Goal: Task Accomplishment & Management: Manage account settings

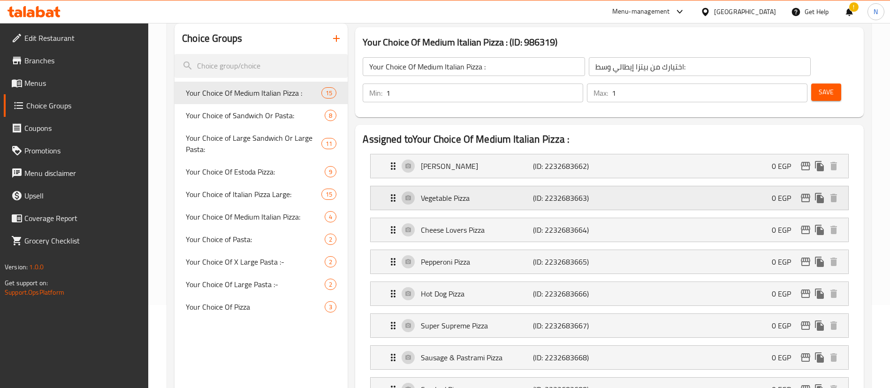
scroll to position [108, 0]
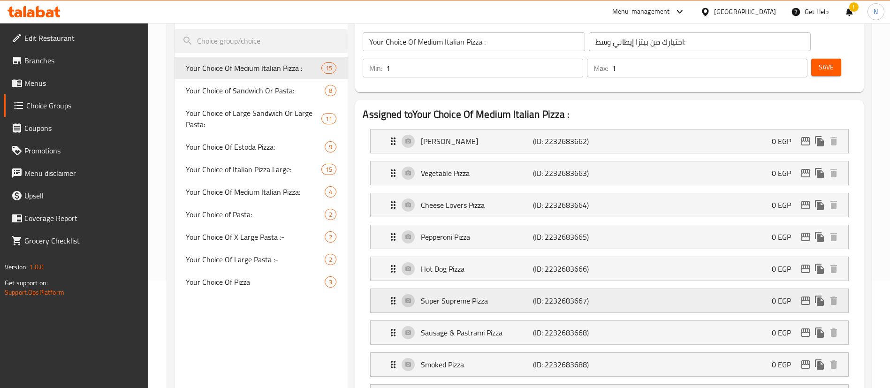
click at [488, 295] on p "Super Supreme Pizza" at bounding box center [477, 300] width 112 height 11
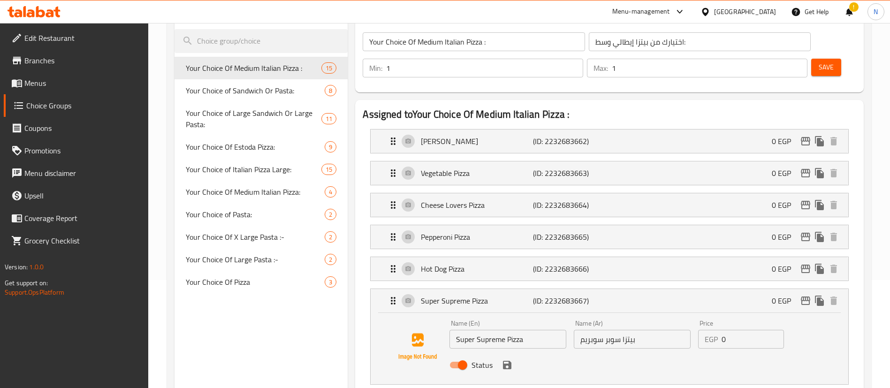
click at [460, 356] on input "Status" at bounding box center [462, 365] width 53 height 18
checkbox input "false"
click at [506, 361] on icon "save" at bounding box center [507, 365] width 8 height 8
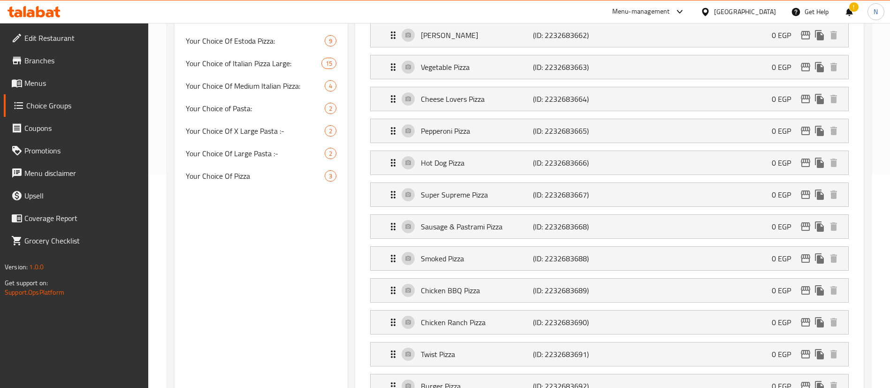
scroll to position [215, 0]
click at [473, 284] on p "Chicken BBQ Pizza" at bounding box center [477, 289] width 112 height 11
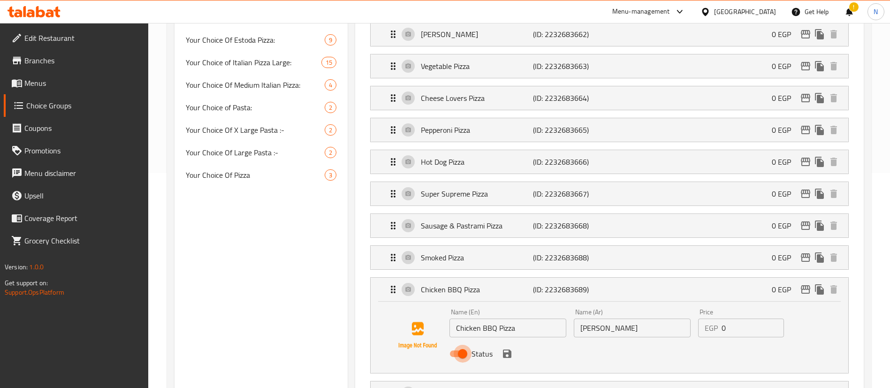
click at [460, 345] on input "Status" at bounding box center [462, 354] width 53 height 18
checkbox input "false"
click at [509, 350] on icon "save" at bounding box center [507, 354] width 8 height 8
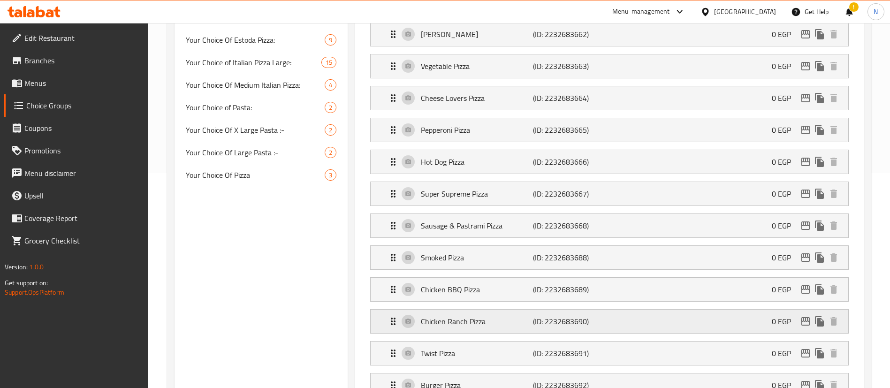
click at [459, 316] on p "Chicken Ranch Pizza" at bounding box center [477, 321] width 112 height 11
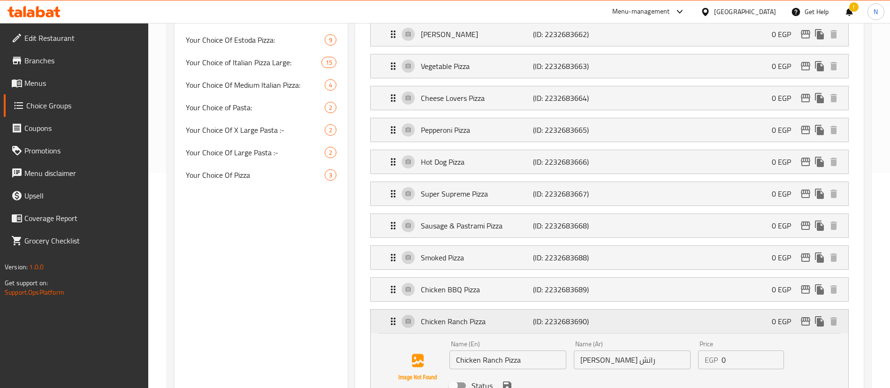
scroll to position [0, 0]
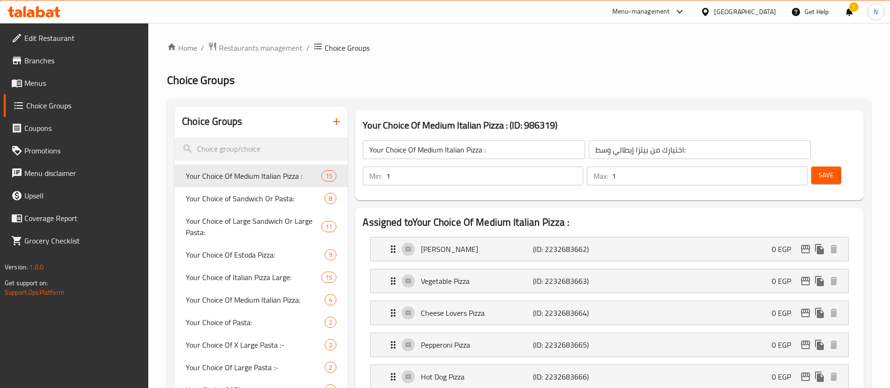
click at [819, 169] on span "Save" at bounding box center [826, 175] width 15 height 12
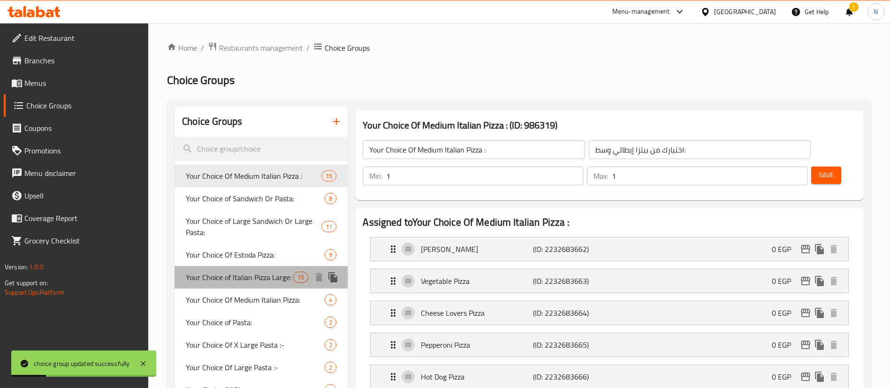
click at [262, 283] on span "Your Choice of Italian Pizza Large:" at bounding box center [239, 277] width 107 height 11
type input "Your Choice of Italian Pizza Large:"
type input "اختيارك من البيتزا الإيطالية الكبيرة:"
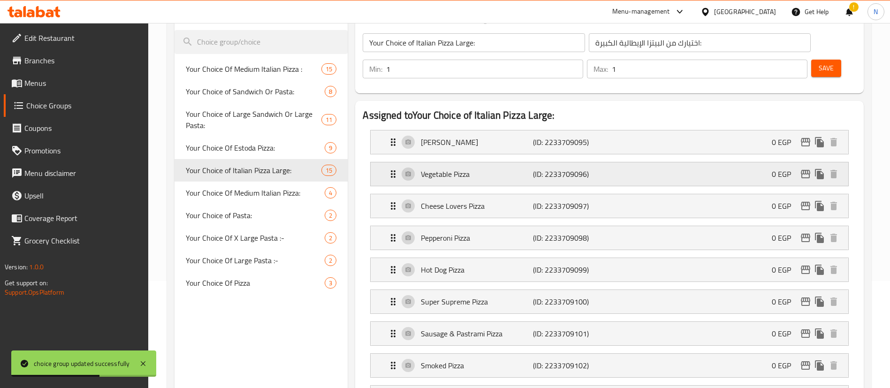
scroll to position [126, 0]
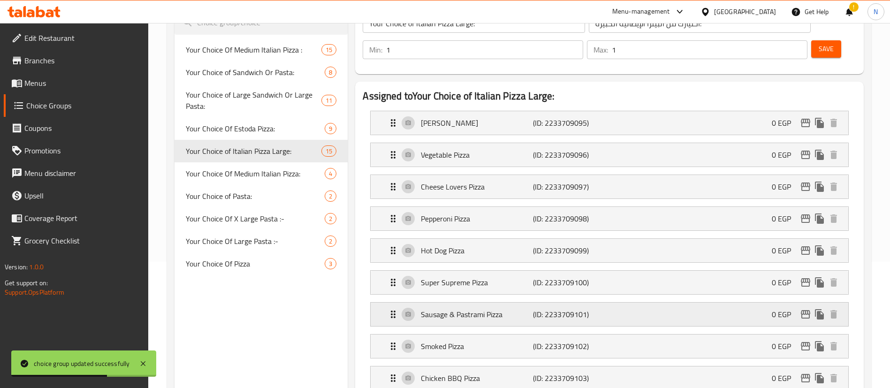
click at [493, 309] on p "Sausage & Pastrami Pizza" at bounding box center [477, 314] width 112 height 11
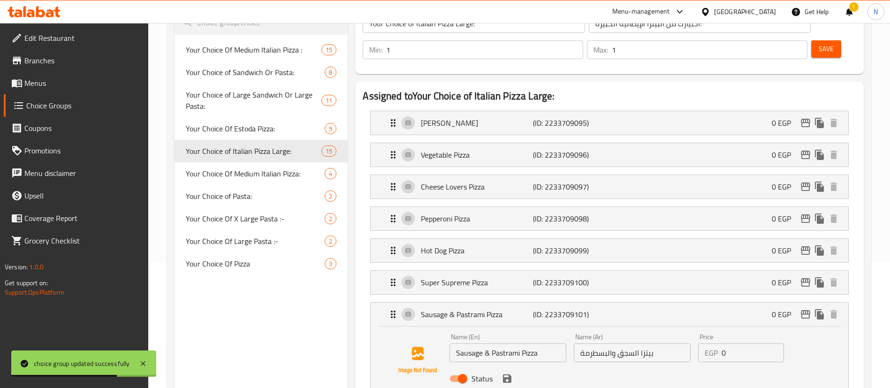
click at [460, 370] on input "Status" at bounding box center [462, 379] width 53 height 18
checkbox input "false"
click at [505, 374] on icon "save" at bounding box center [507, 378] width 8 height 8
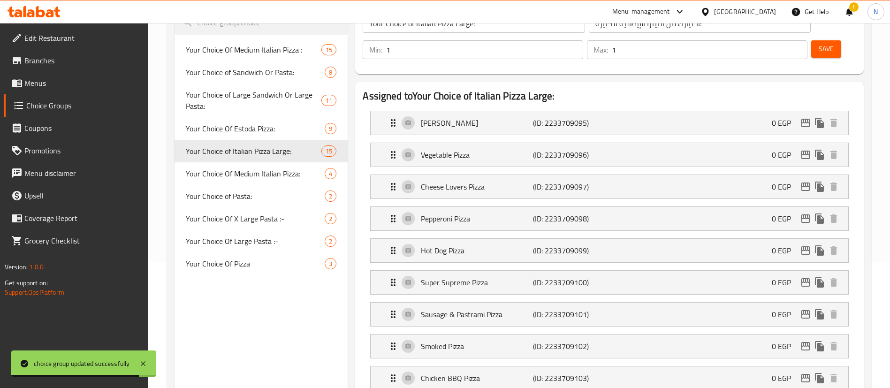
scroll to position [0, 0]
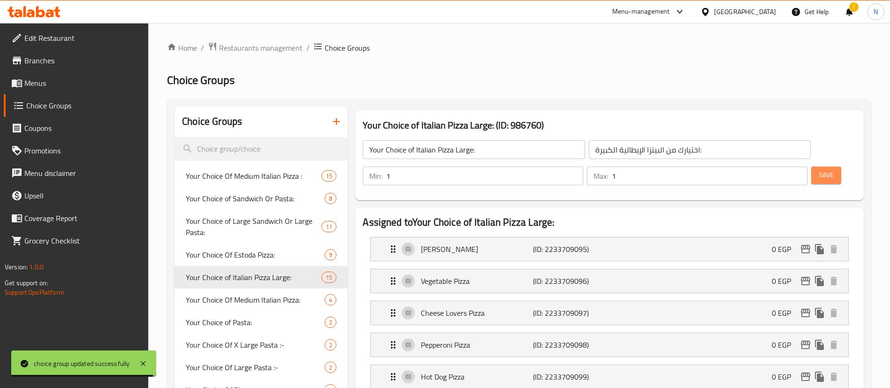
click at [819, 169] on span "Save" at bounding box center [826, 175] width 15 height 12
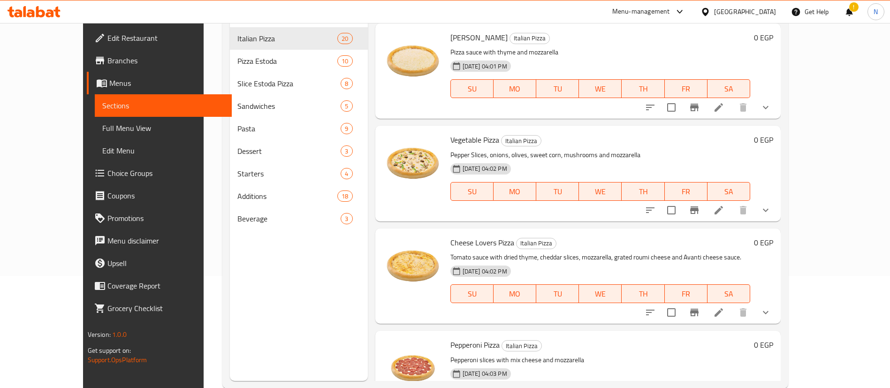
scroll to position [1665, 0]
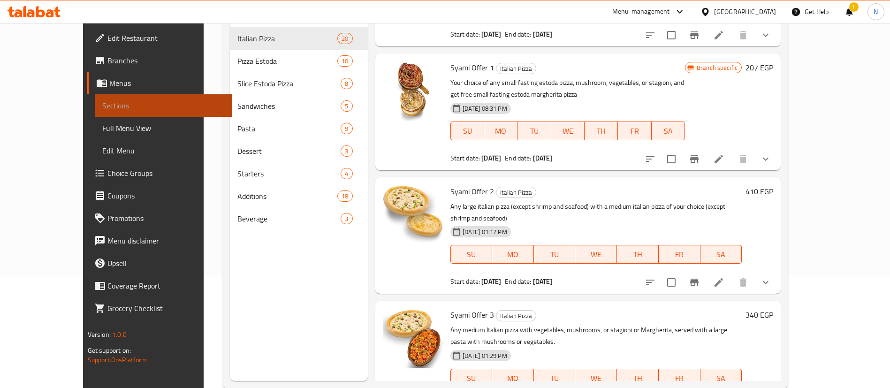
click at [95, 99] on link "Sections" at bounding box center [163, 105] width 137 height 23
